Goal: Task Accomplishment & Management: Manage account settings

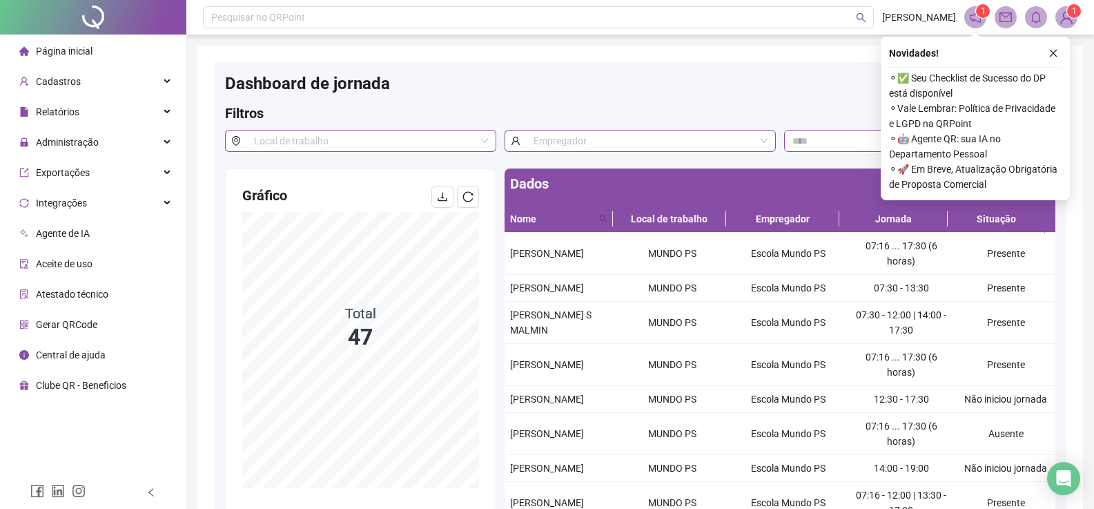
click at [746, 80] on div "Dashboard de jornada" at bounding box center [640, 88] width 831 height 30
click at [931, 106] on span "⚬ Vale Lembrar: Política de Privacidade e LGPD na QRPoint" at bounding box center [975, 116] width 173 height 30
click at [902, 77] on span "⚬ ✅ Seu Checklist de Sucesso do DP está disponível" at bounding box center [975, 85] width 173 height 30
click at [902, 78] on span "⚬ ✅ Seu Checklist de Sucesso do DP está disponível" at bounding box center [975, 85] width 173 height 30
drag, startPoint x: 958, startPoint y: 127, endPoint x: 904, endPoint y: 113, distance: 56.4
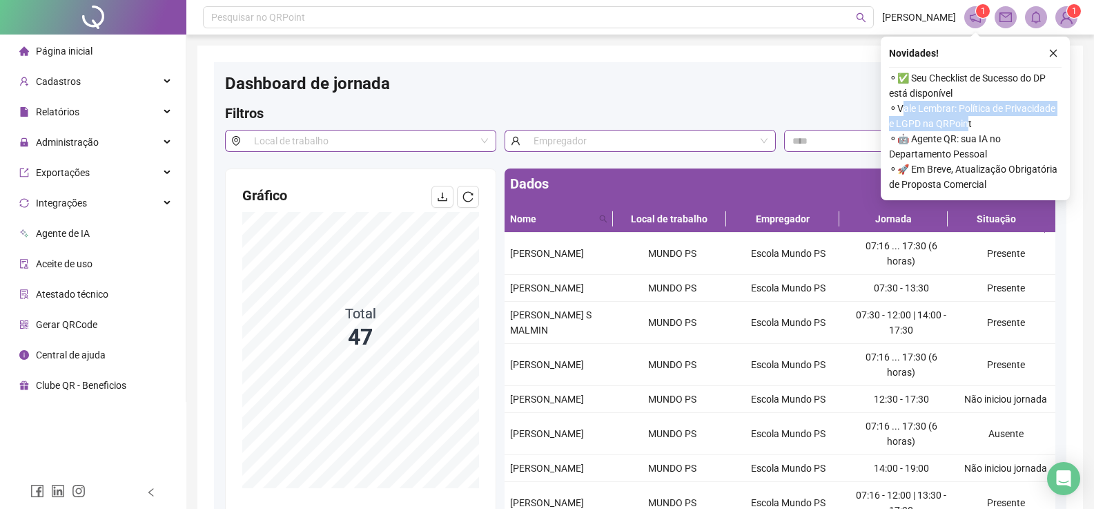
click at [904, 113] on span "⚬ Vale Lembrar: Política de Privacidade e LGPD na QRPoint" at bounding box center [975, 116] width 173 height 30
click at [984, 129] on span "⚬ Vale Lembrar: Política de Privacidade e LGPD na QRPoint" at bounding box center [975, 116] width 173 height 30
click at [960, 79] on span "⚬ ✅ Seu Checklist de Sucesso do DP está disponível" at bounding box center [975, 85] width 173 height 30
click at [979, 17] on icon "notification" at bounding box center [975, 17] width 12 height 12
click at [979, 17] on span at bounding box center [976, 17] width 22 height 22
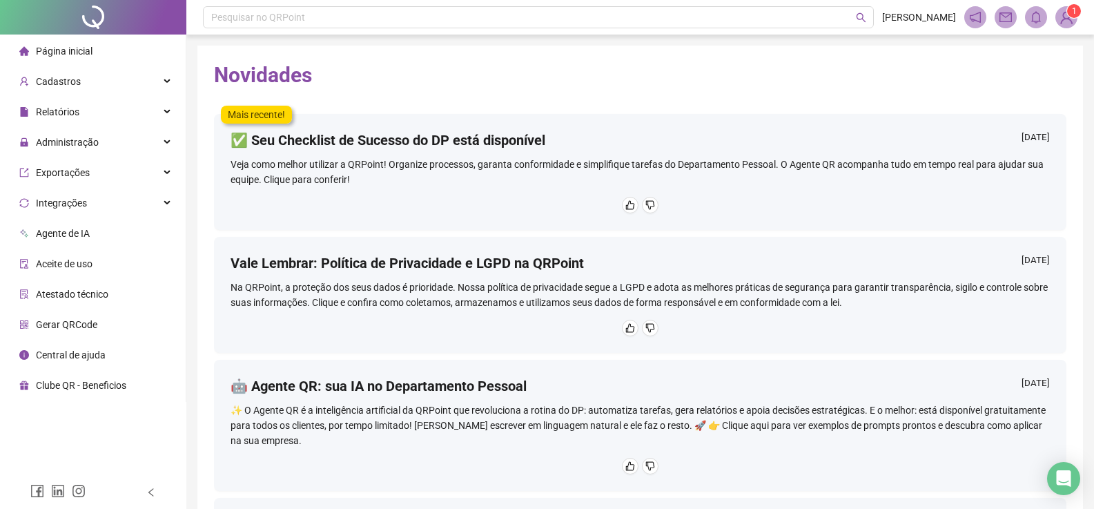
click at [385, 392] on h4 "🤖 Agente QR: sua IA no Departamento Pessoal" at bounding box center [379, 385] width 296 height 19
click at [1061, 23] on img at bounding box center [1066, 17] width 21 height 21
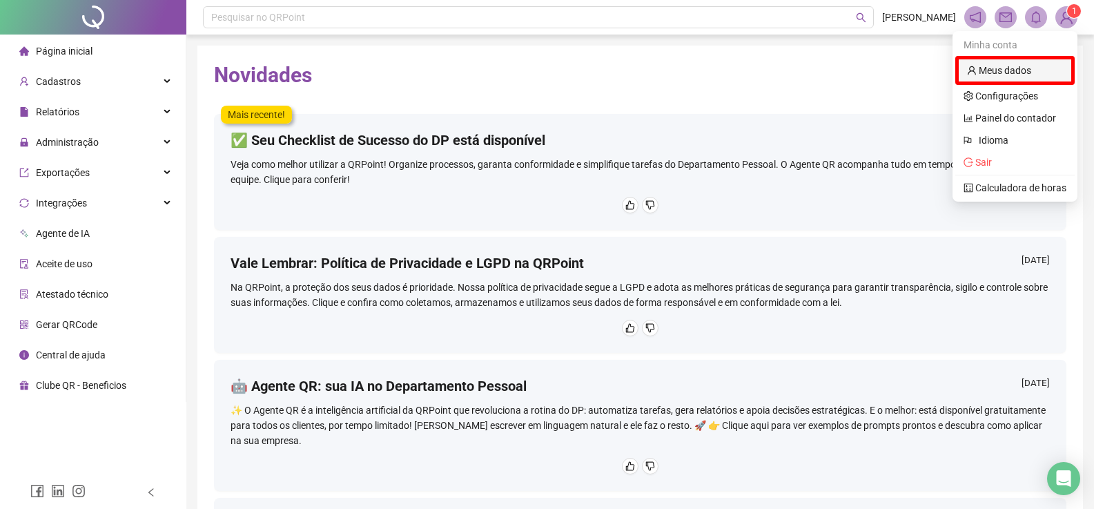
click at [1029, 74] on link "Meus dados" at bounding box center [999, 70] width 64 height 11
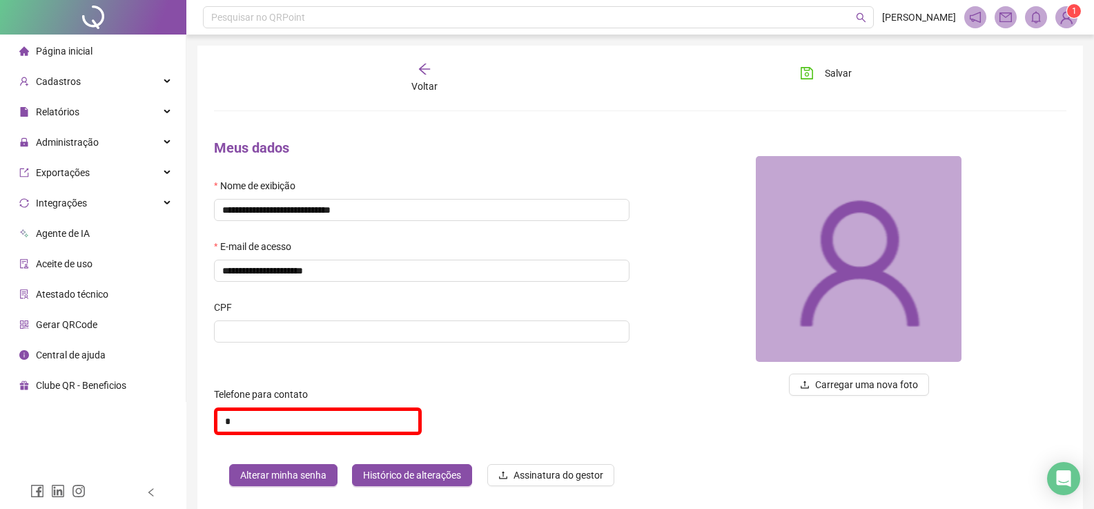
click at [80, 57] on span "Página inicial" at bounding box center [64, 51] width 57 height 11
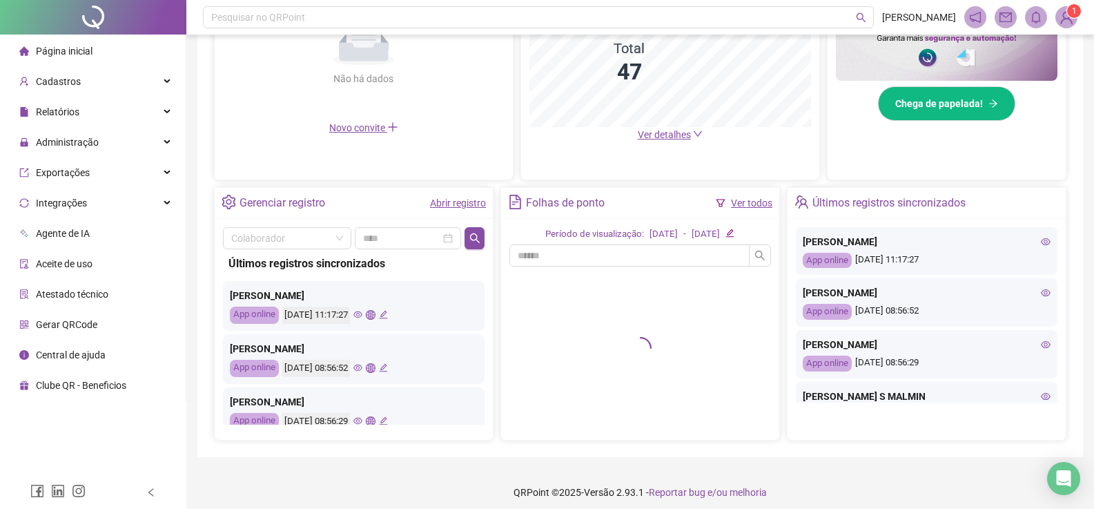
scroll to position [390, 0]
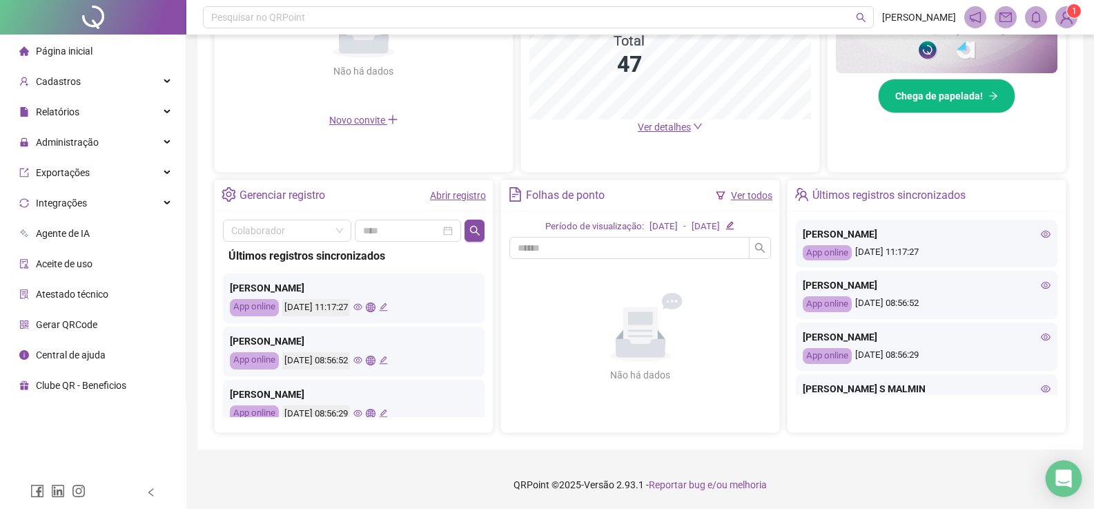
click at [1064, 481] on icon "Open Intercom Messenger" at bounding box center [1064, 478] width 16 height 18
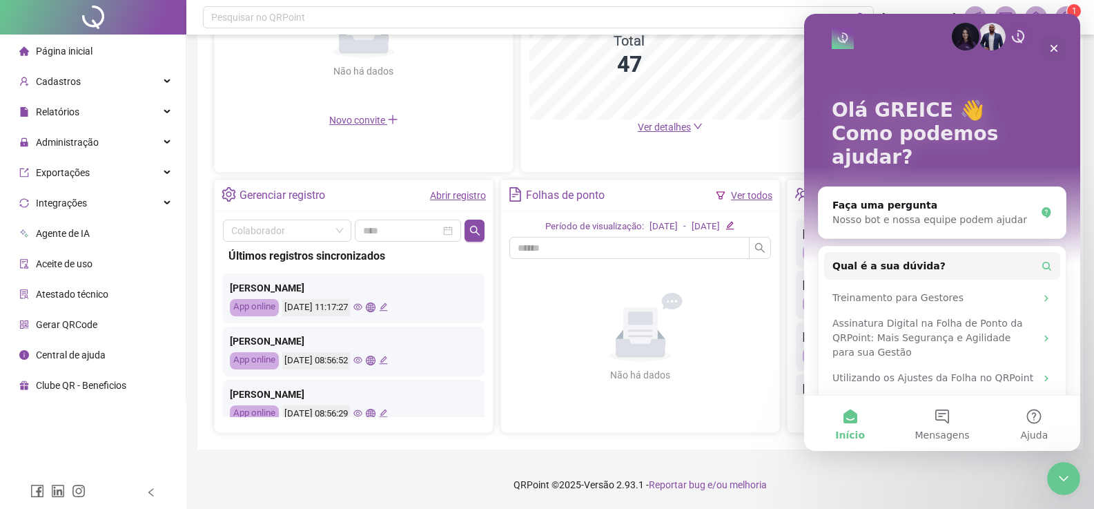
scroll to position [24, 0]
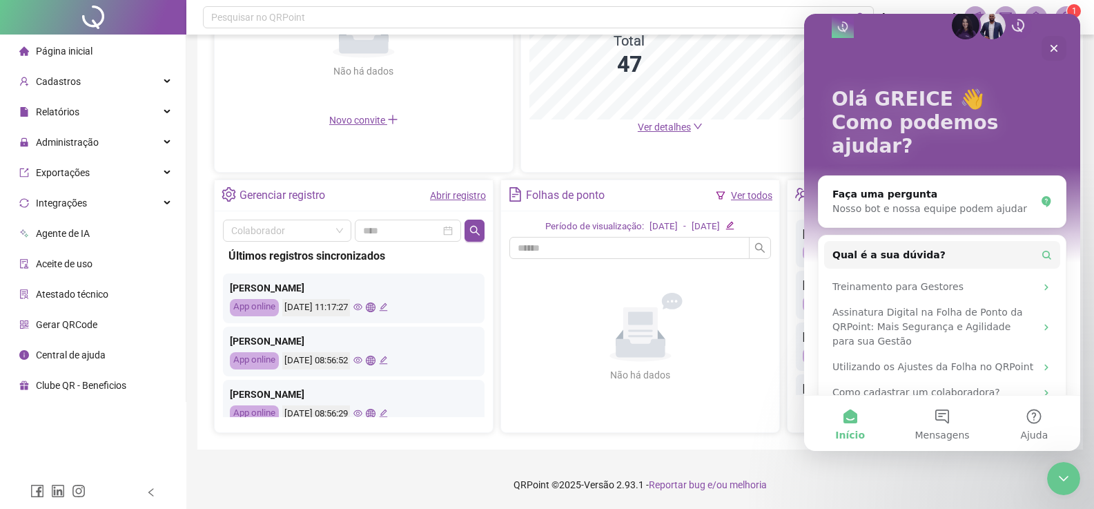
click at [862, 280] on div "Treinamento para Gestores" at bounding box center [934, 287] width 203 height 14
click at [958, 280] on div "Treinamento para Gestores" at bounding box center [934, 287] width 203 height 14
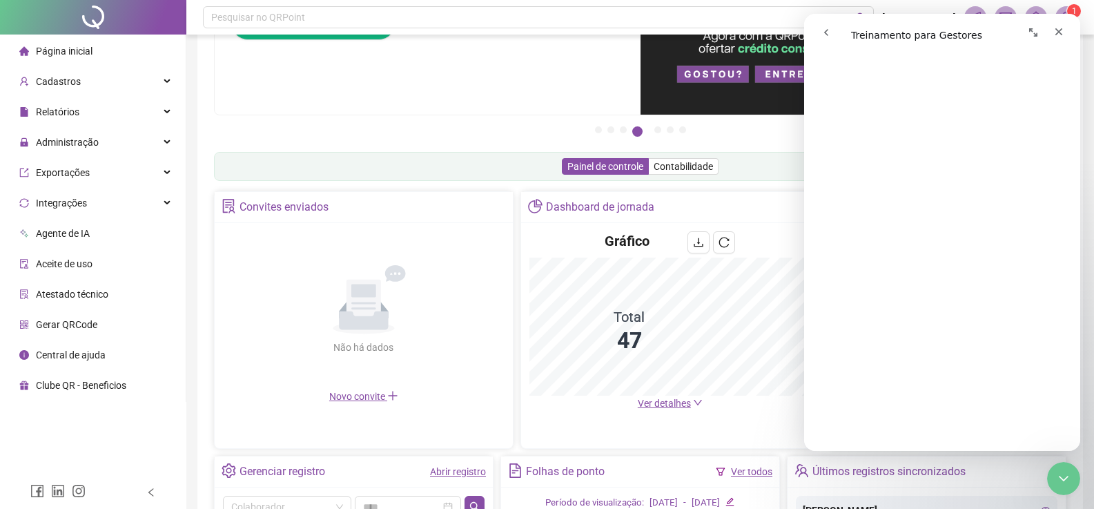
scroll to position [207, 0]
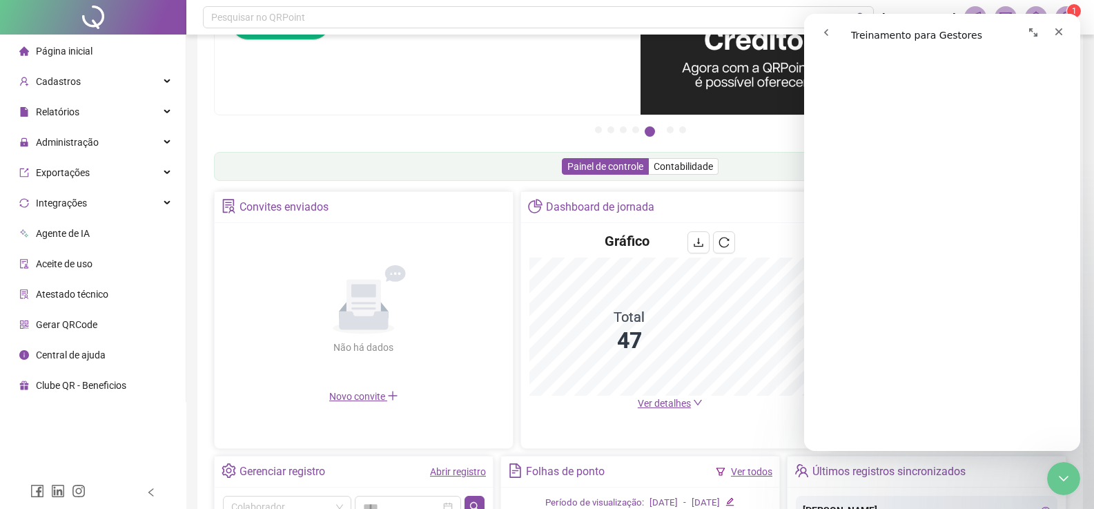
click at [1034, 30] on icon "Expandir janela" at bounding box center [1033, 32] width 11 height 11
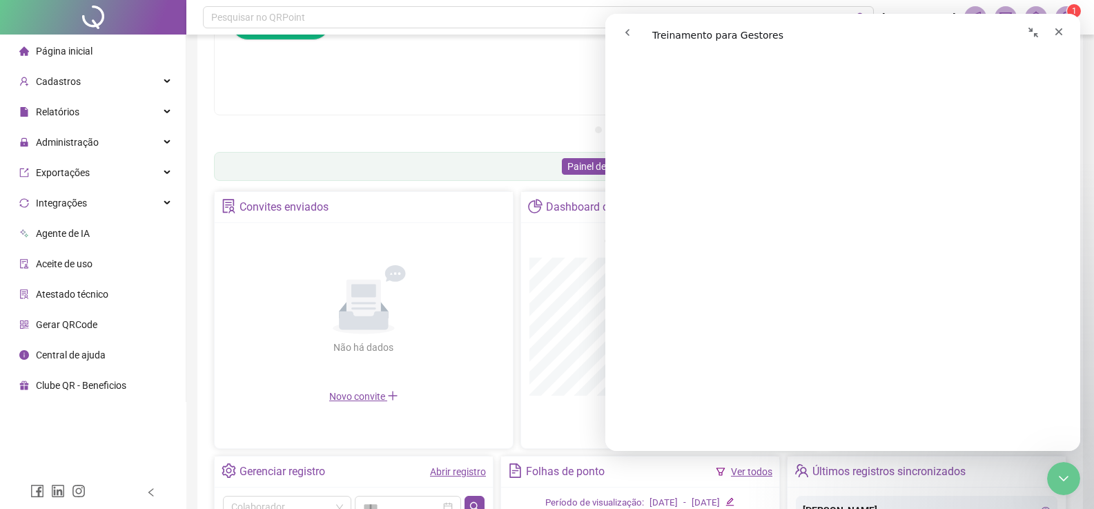
click at [1034, 30] on icon "Recolher janela" at bounding box center [1033, 32] width 11 height 11
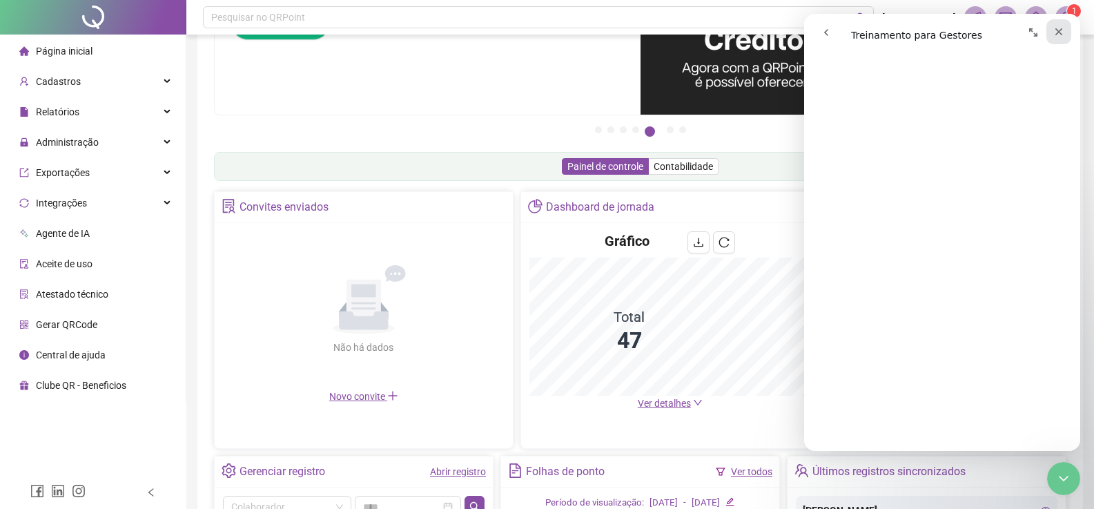
click at [1057, 31] on icon "Fechar" at bounding box center [1059, 31] width 11 height 11
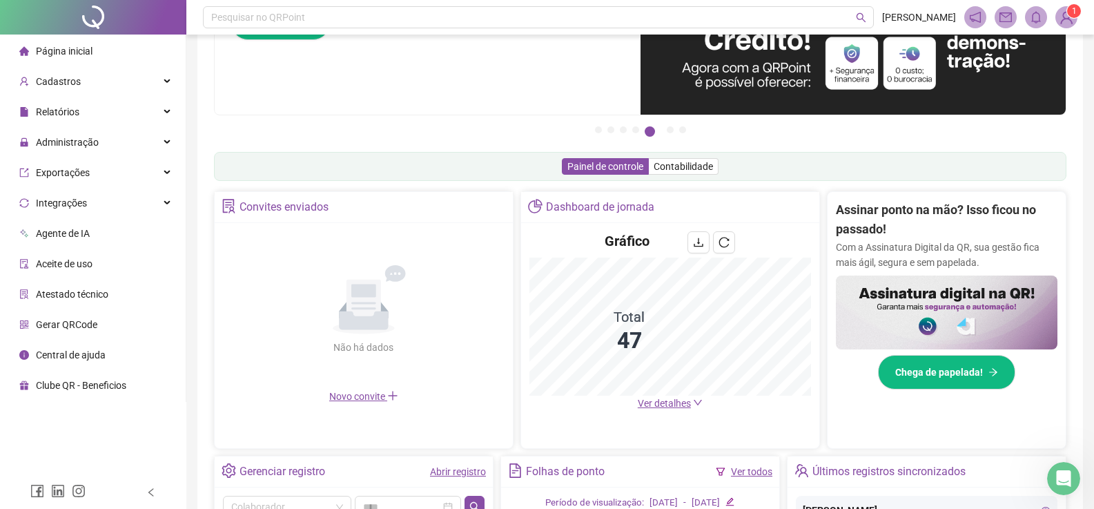
scroll to position [0, 0]
click at [970, 21] on icon "notification" at bounding box center [975, 17] width 12 height 12
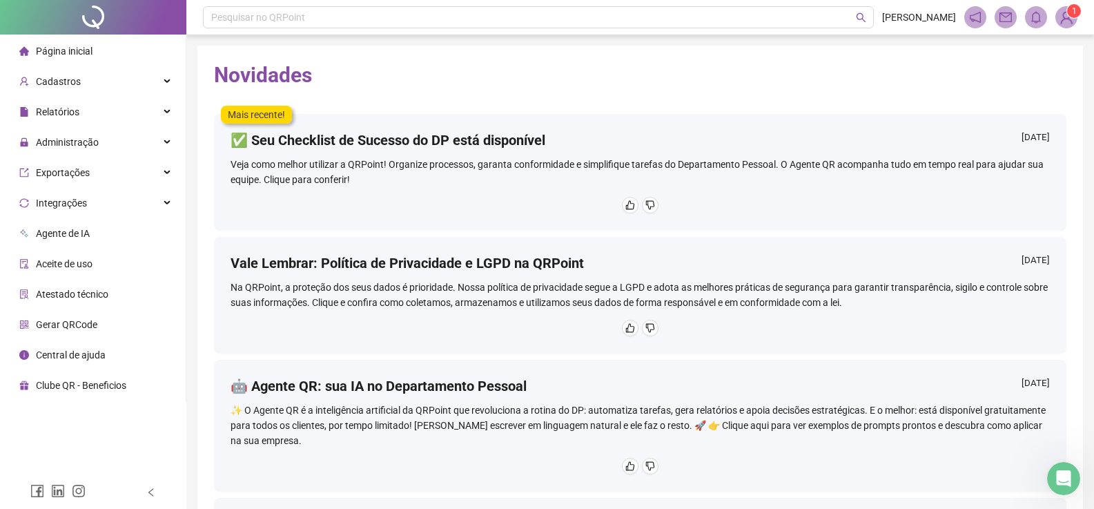
click at [971, 21] on icon "notification" at bounding box center [975, 17] width 12 height 12
click at [1035, 21] on icon "bell" at bounding box center [1036, 17] width 10 height 12
click at [1031, 19] on icon "bell" at bounding box center [1036, 17] width 12 height 12
click at [1031, 20] on icon "bell" at bounding box center [1036, 17] width 12 height 12
click at [83, 51] on span "Página inicial" at bounding box center [64, 51] width 57 height 11
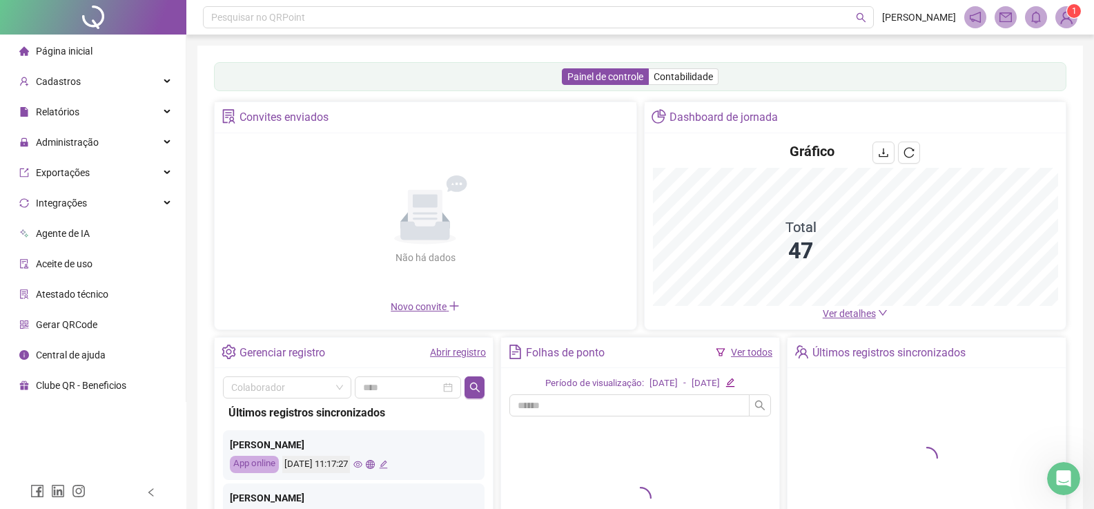
click at [865, 317] on span "Ver detalhes" at bounding box center [849, 313] width 53 height 11
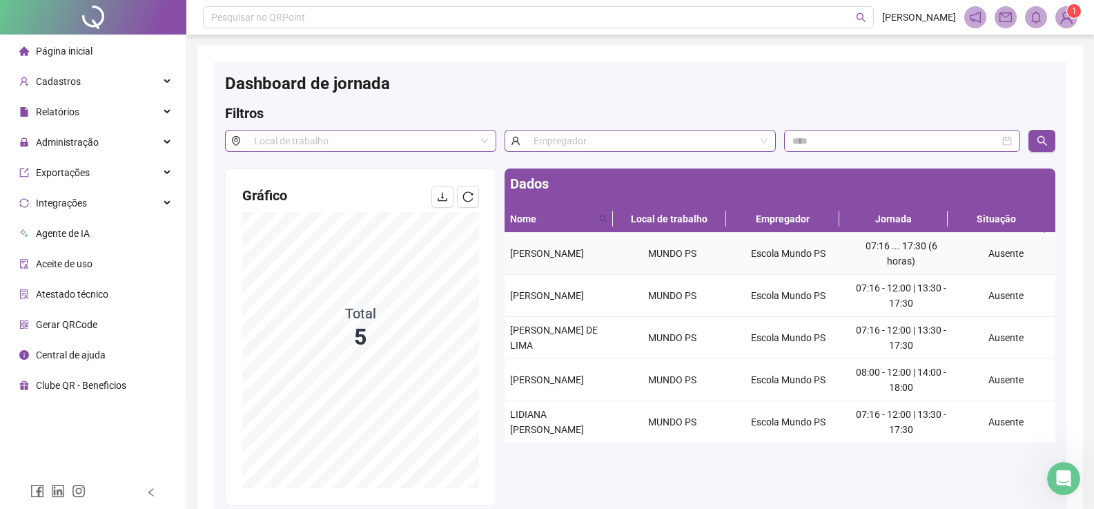
drag, startPoint x: 561, startPoint y: 267, endPoint x: 513, endPoint y: 251, distance: 50.9
click at [513, 251] on div "[PERSON_NAME]" at bounding box center [559, 253] width 99 height 15
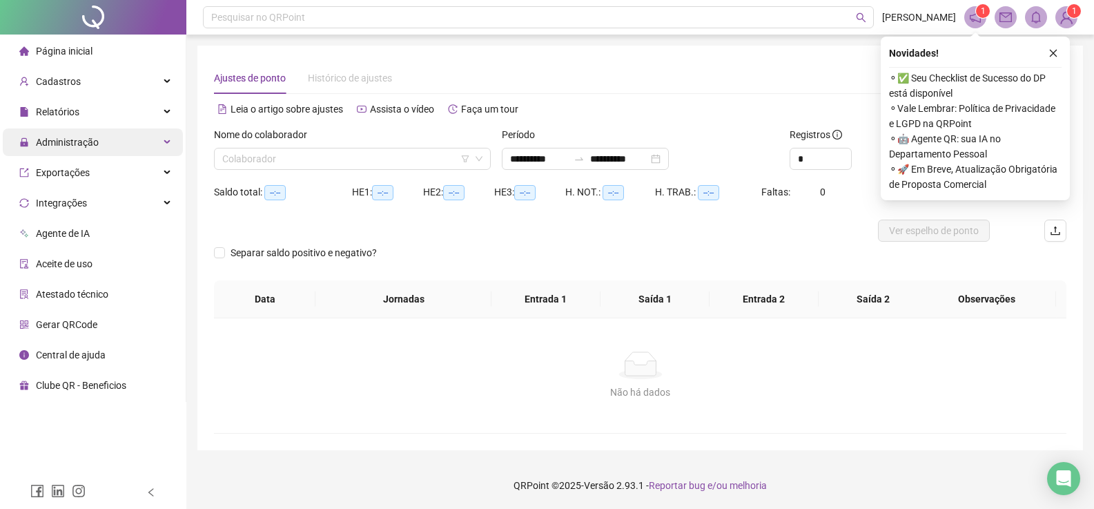
click at [103, 140] on div "Administração" at bounding box center [93, 142] width 180 height 28
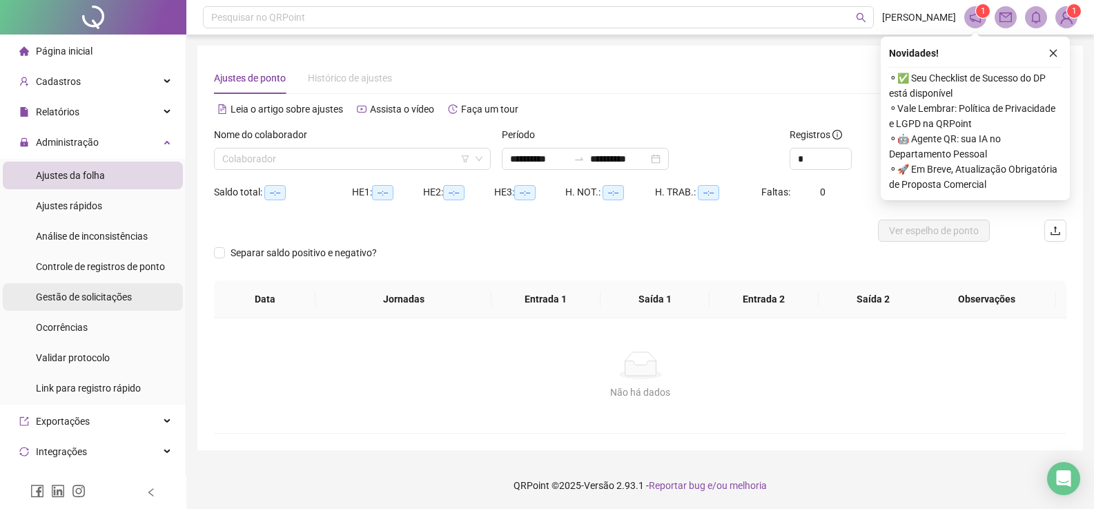
click at [94, 291] on span "Gestão de solicitações" at bounding box center [84, 296] width 96 height 11
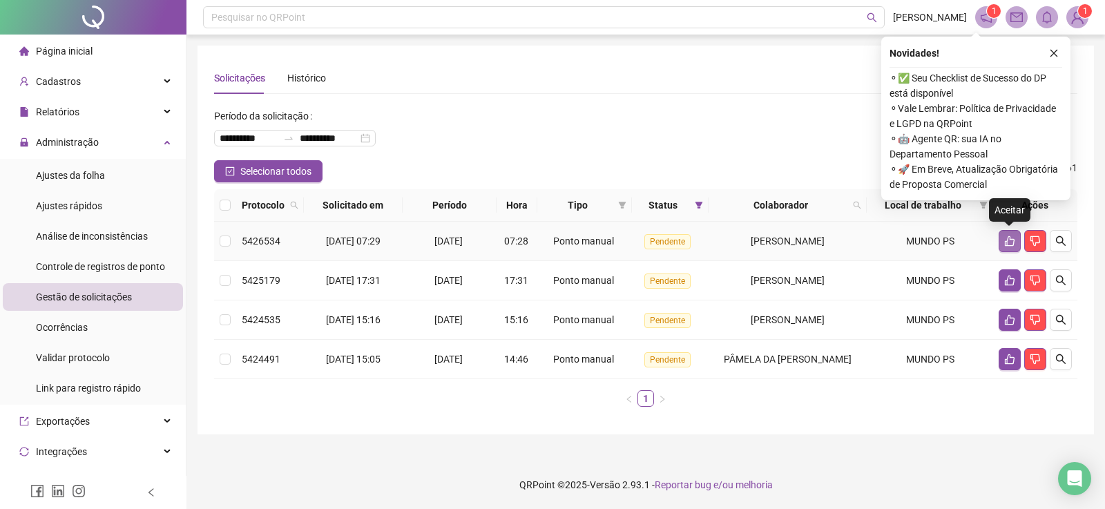
click at [1002, 242] on button "button" at bounding box center [1009, 241] width 22 height 22
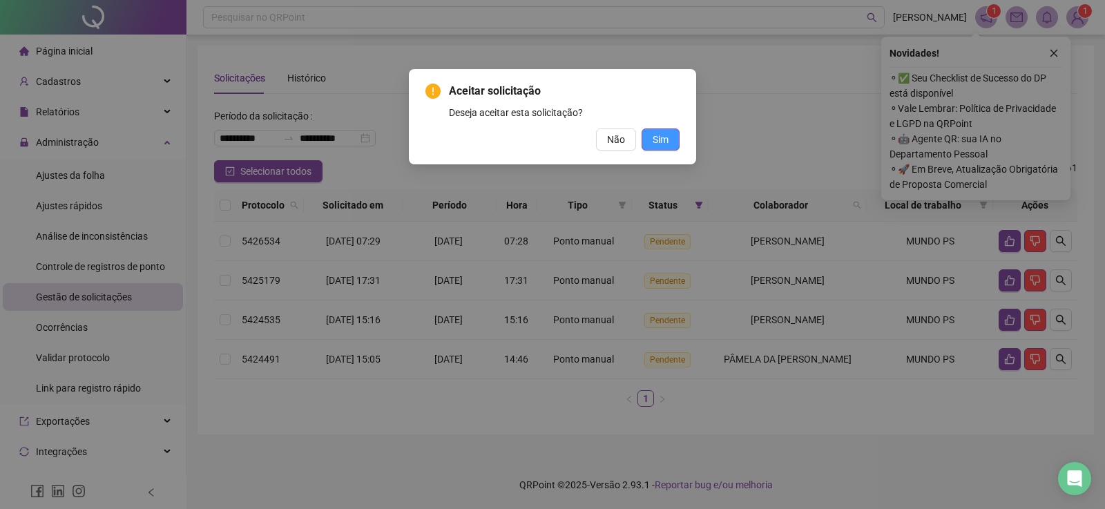
click at [661, 138] on span "Sim" at bounding box center [660, 139] width 16 height 15
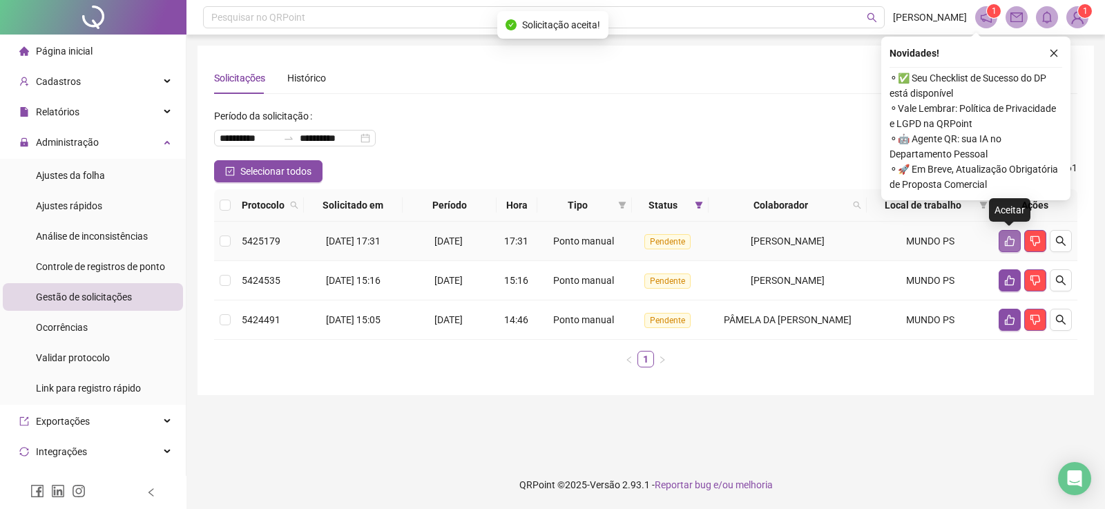
click at [1004, 240] on icon "like" at bounding box center [1009, 240] width 11 height 11
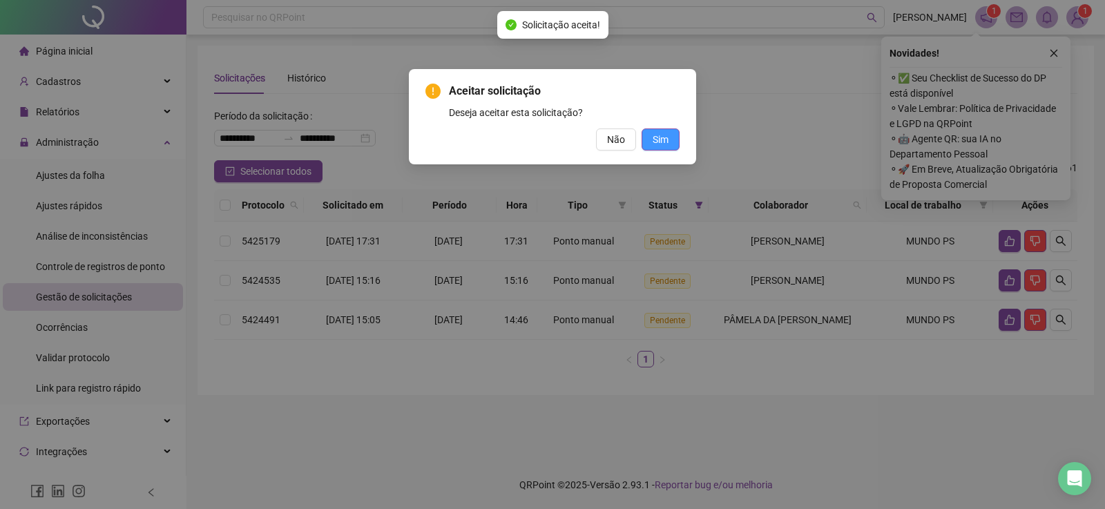
click at [649, 139] on button "Sim" at bounding box center [660, 139] width 38 height 22
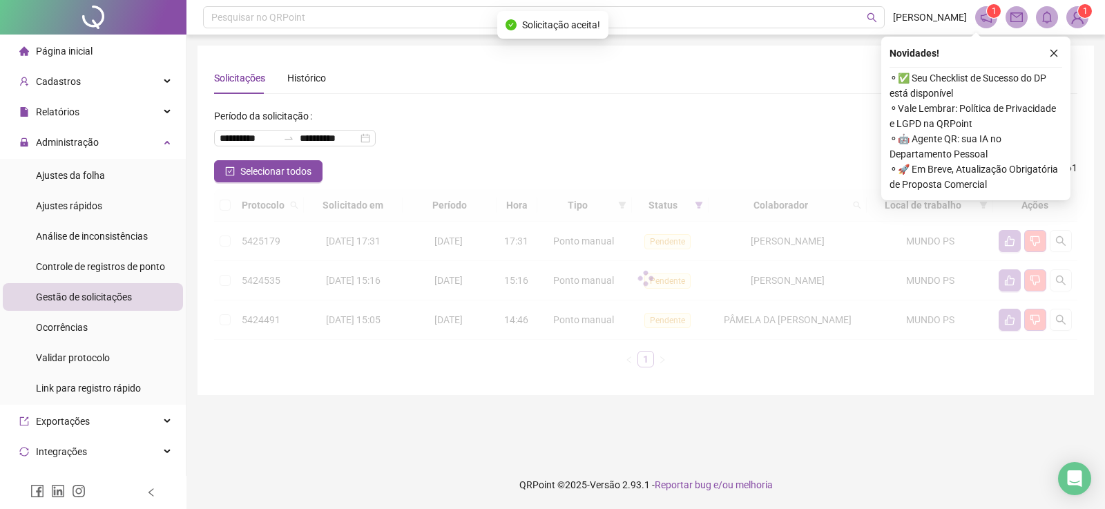
click at [1008, 241] on div at bounding box center [645, 278] width 863 height 178
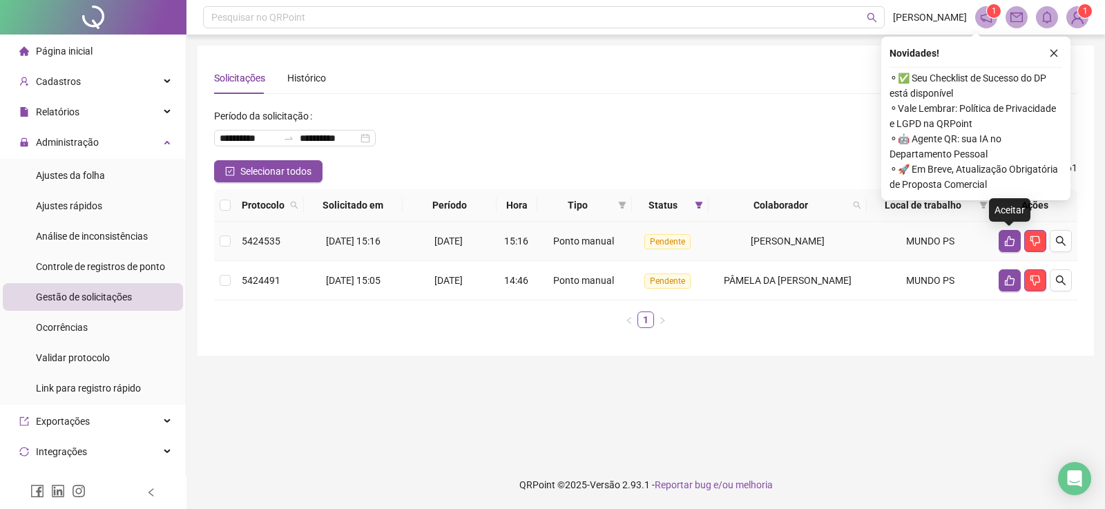
click at [1008, 241] on icon "like" at bounding box center [1009, 240] width 11 height 11
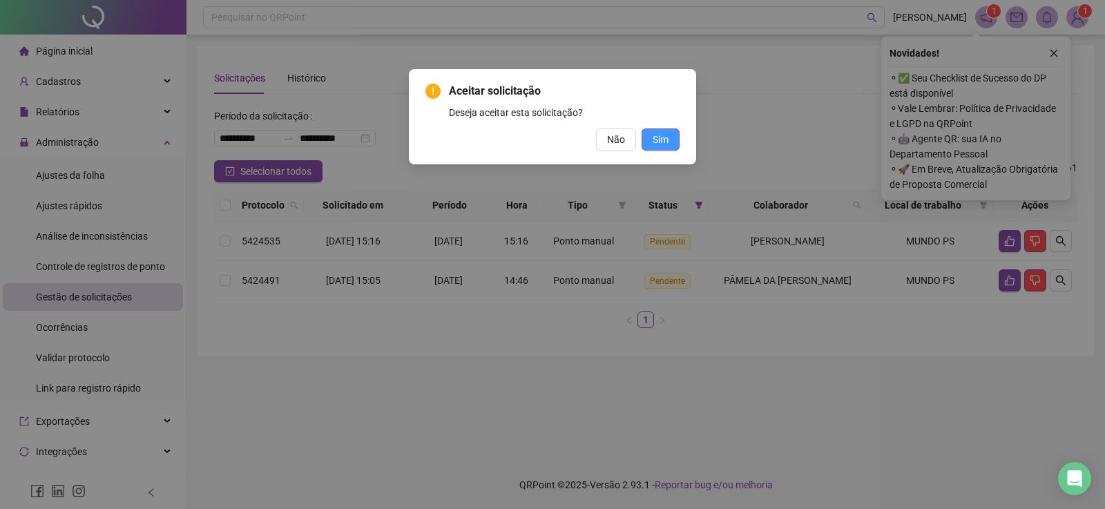
click at [642, 141] on button "Sim" at bounding box center [660, 139] width 38 height 22
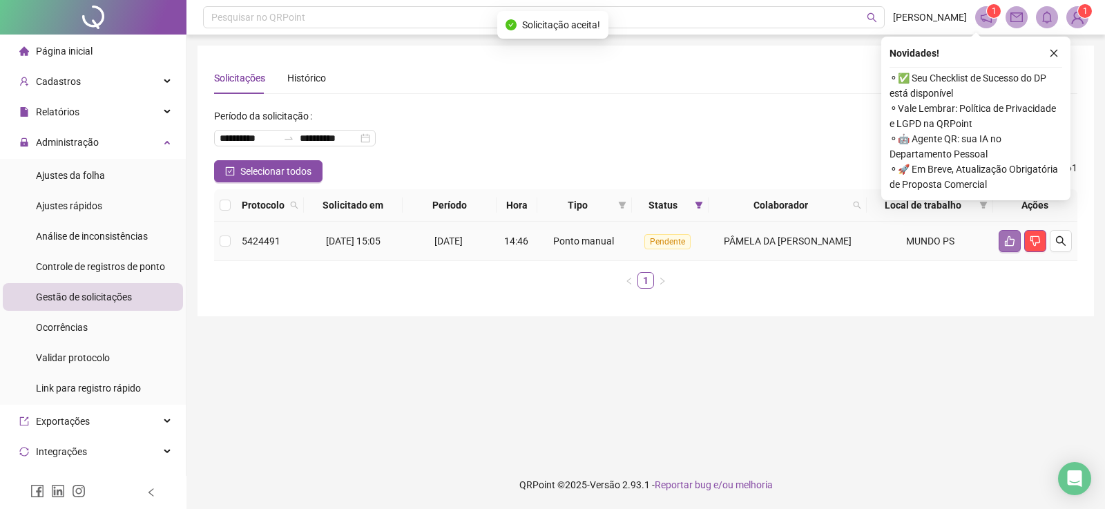
click at [1004, 240] on icon "like" at bounding box center [1009, 240] width 11 height 11
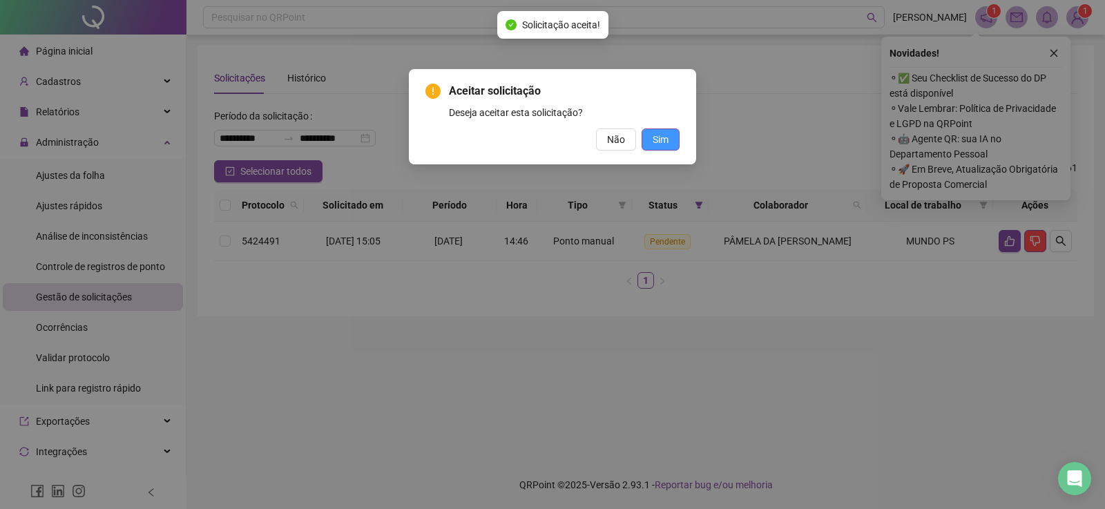
click at [655, 140] on span "Sim" at bounding box center [660, 139] width 16 height 15
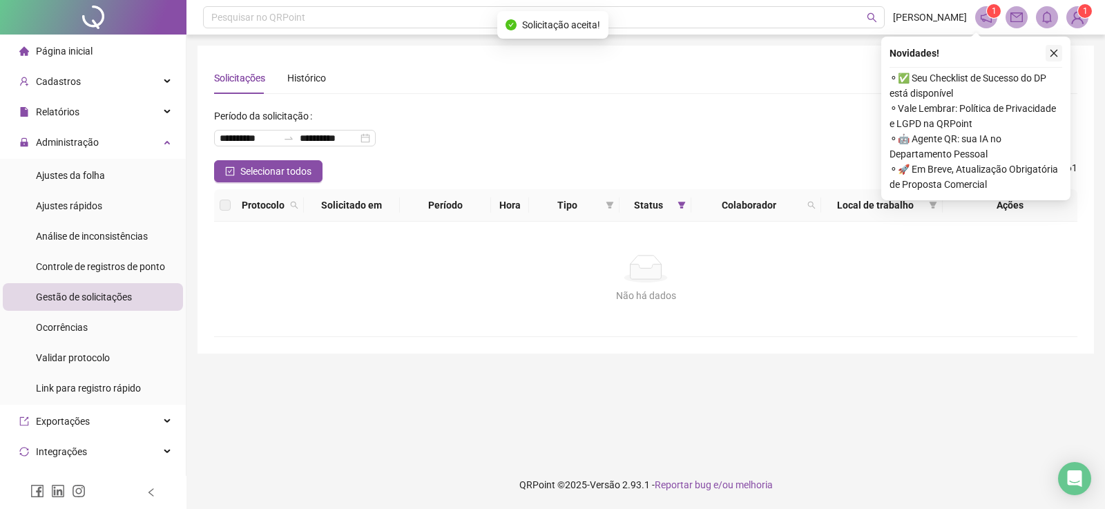
click at [1059, 50] on button "button" at bounding box center [1053, 53] width 17 height 17
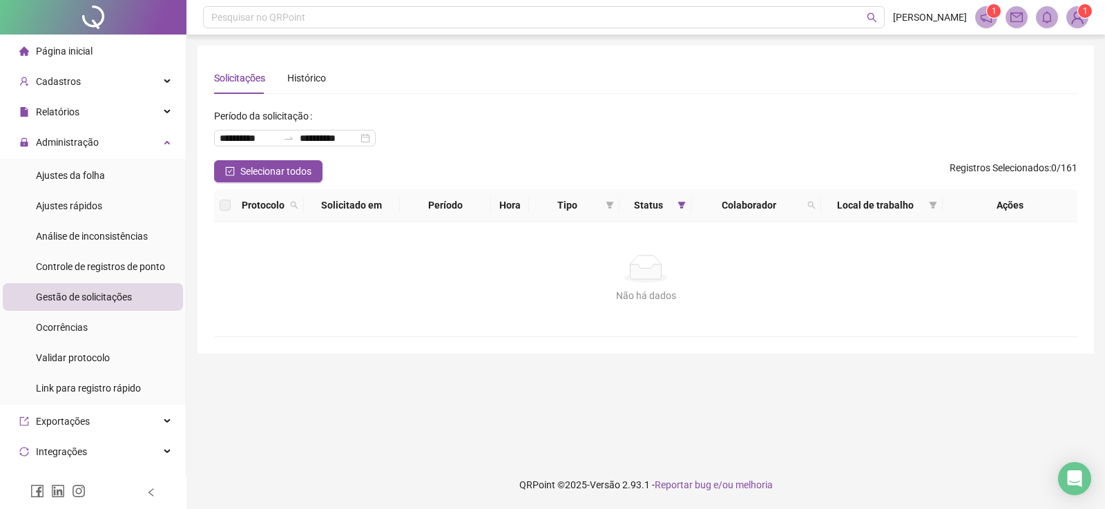
click at [82, 53] on span "Página inicial" at bounding box center [64, 51] width 57 height 11
